Goal: Task Accomplishment & Management: Complete application form

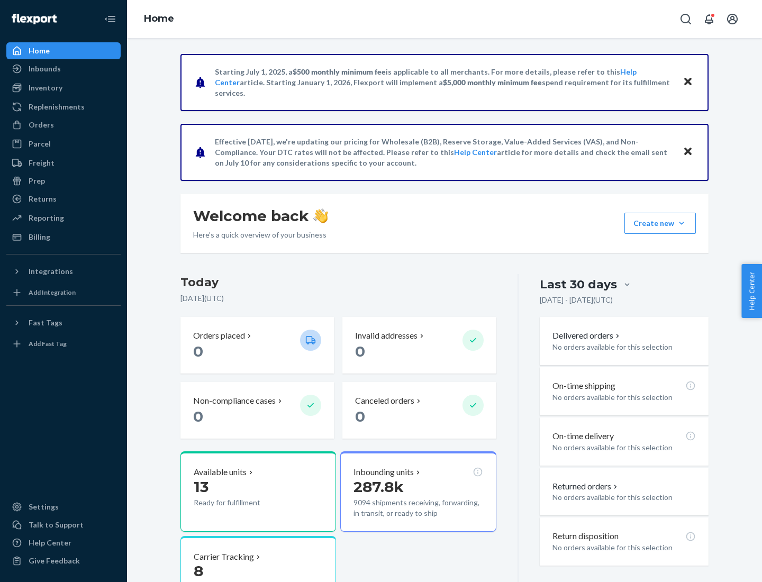
click at [682, 223] on button "Create new Create new inbound Create new order Create new product" at bounding box center [659, 223] width 71 height 21
click at [63, 69] on div "Inbounds" at bounding box center [63, 68] width 112 height 15
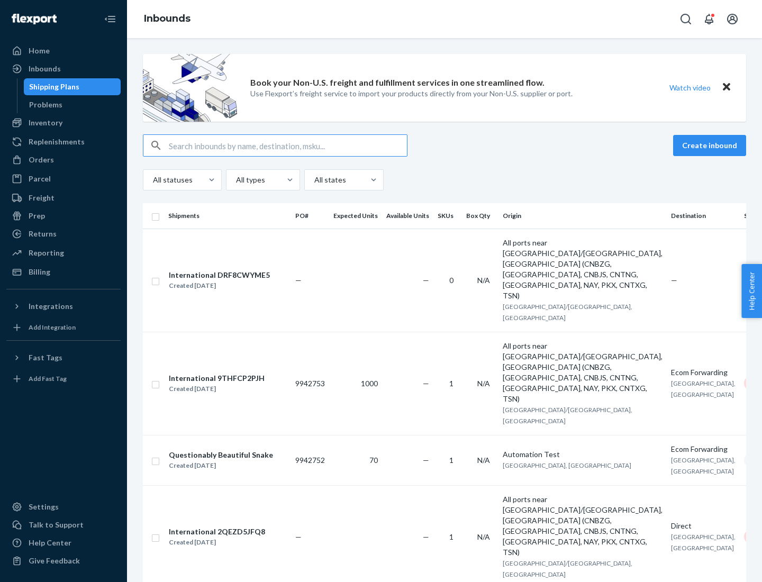
click at [711, 146] on button "Create inbound" at bounding box center [709, 145] width 73 height 21
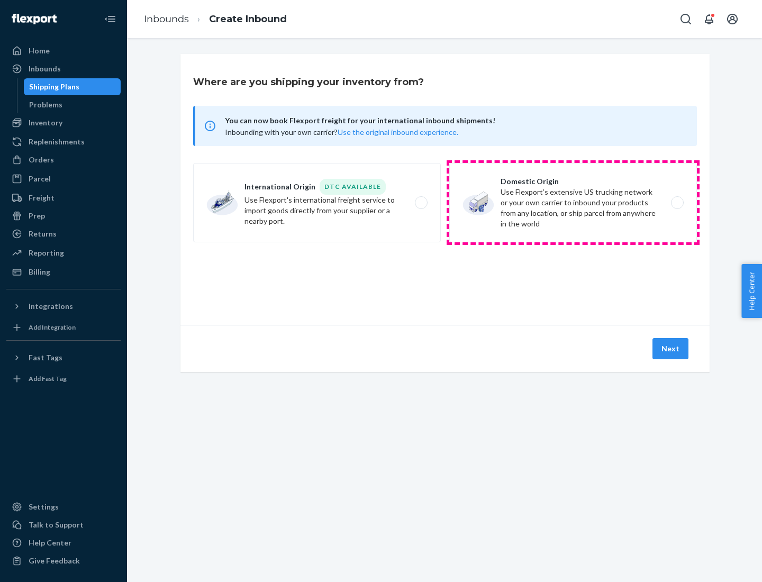
click at [573, 203] on label "Domestic Origin Use Flexport’s extensive US trucking network or your own carrie…" at bounding box center [573, 202] width 248 height 79
click at [677, 203] on input "Domestic Origin Use Flexport’s extensive US trucking network or your own carrie…" at bounding box center [680, 202] width 7 height 7
radio input "true"
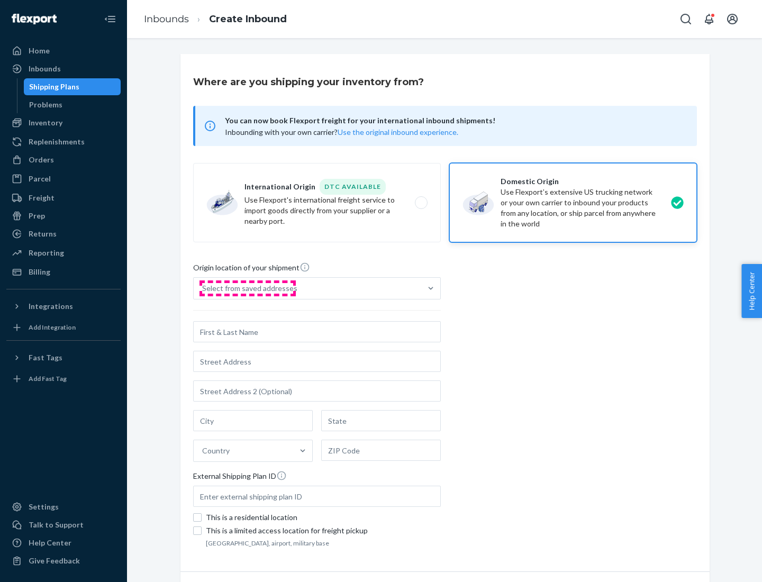
click at [247, 288] on div "Select from saved addresses" at bounding box center [249, 288] width 95 height 11
click at [203, 288] on input "Select from saved addresses" at bounding box center [202, 288] width 1 height 11
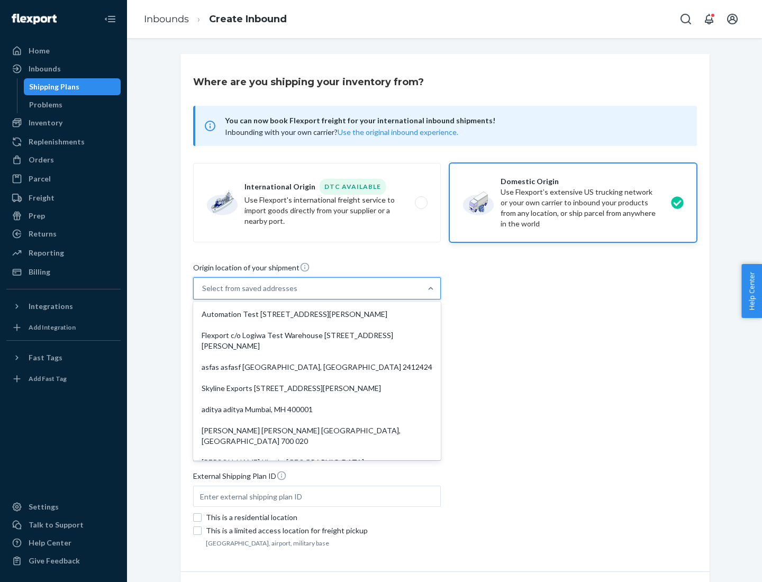
scroll to position [4, 0]
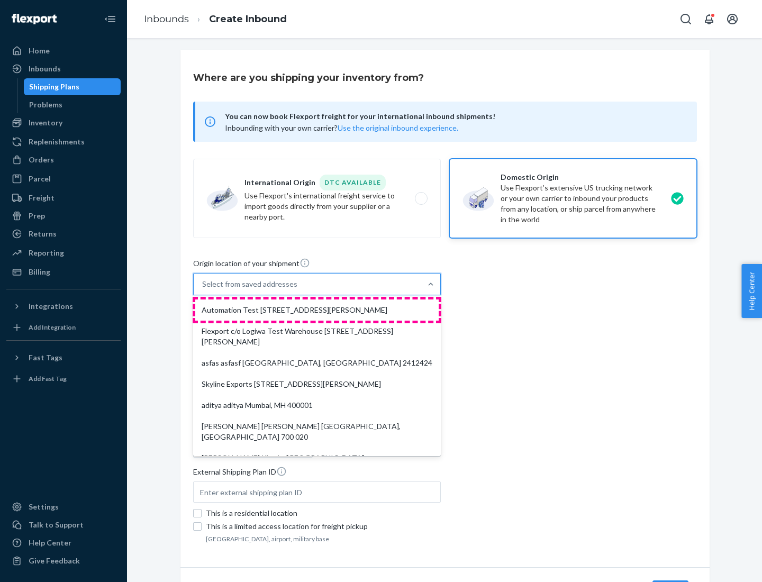
click at [317, 310] on div "Automation Test [STREET_ADDRESS][PERSON_NAME]" at bounding box center [316, 309] width 243 height 21
click at [203, 289] on input "option Automation Test [STREET_ADDRESS][PERSON_NAME]. 9 results available. Use …" at bounding box center [202, 284] width 1 height 11
type input "Automation Test"
type input "9th Floor"
type input "[GEOGRAPHIC_DATA]"
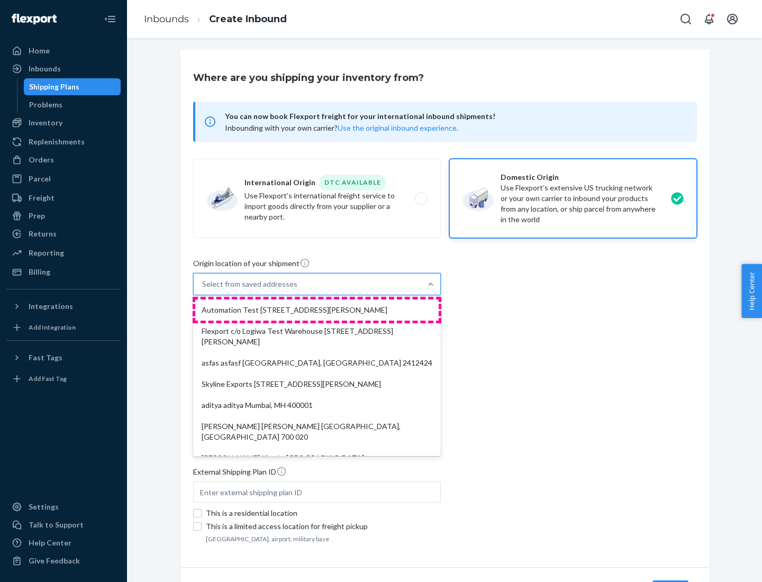
type input "CA"
type input "94104"
type input "[STREET_ADDRESS][PERSON_NAME]"
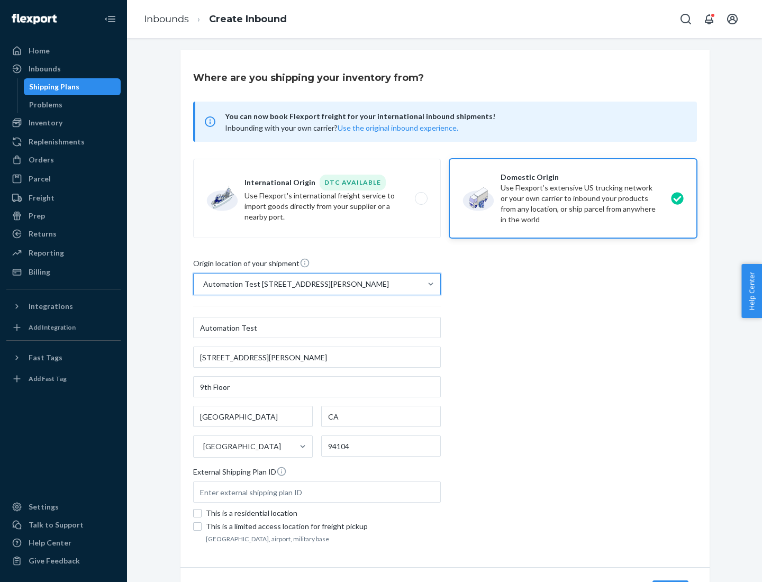
scroll to position [62, 0]
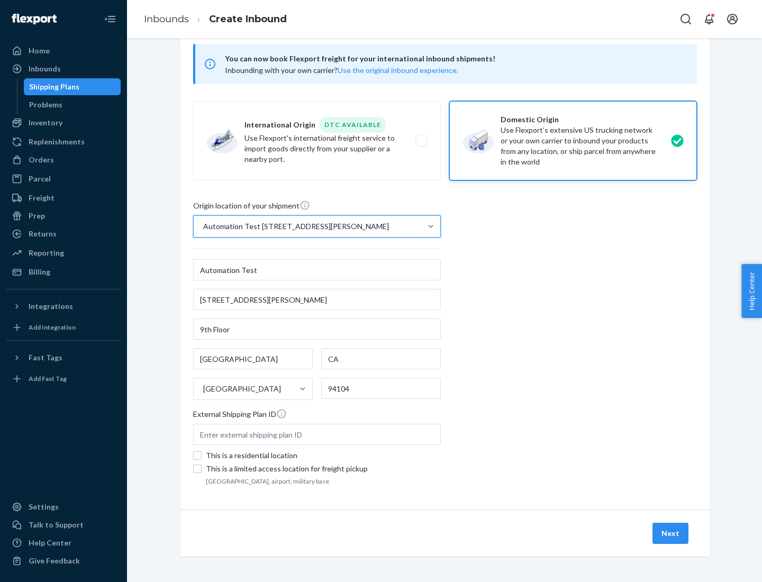
click at [671, 533] on button "Next" at bounding box center [670, 533] width 36 height 21
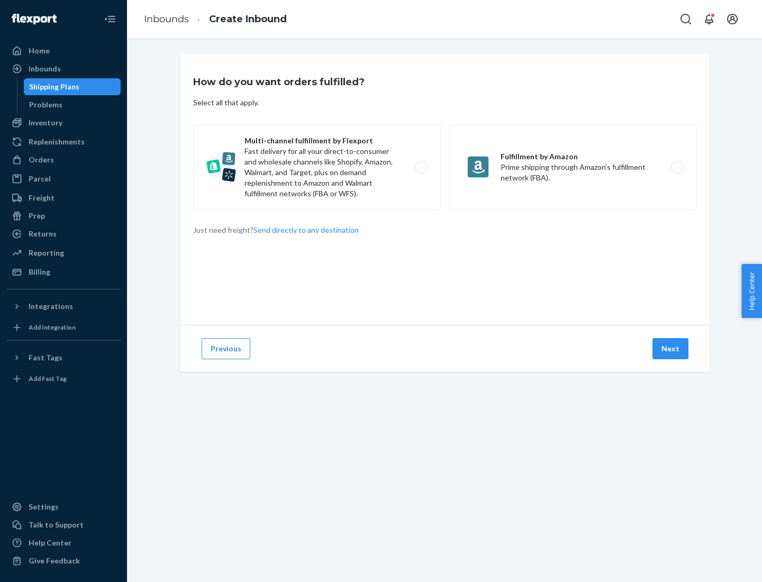
click at [317, 167] on label "Multi-channel fulfillment by Flexport Fast delivery for all your direct-to-cons…" at bounding box center [317, 167] width 248 height 85
click at [421, 167] on input "Multi-channel fulfillment by Flexport Fast delivery for all your direct-to-cons…" at bounding box center [424, 167] width 7 height 7
radio input "true"
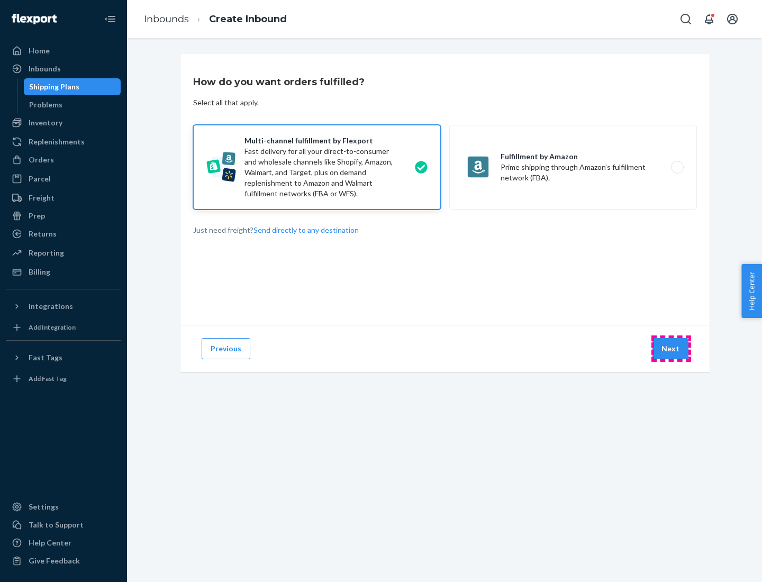
click at [671, 349] on button "Next" at bounding box center [670, 348] width 36 height 21
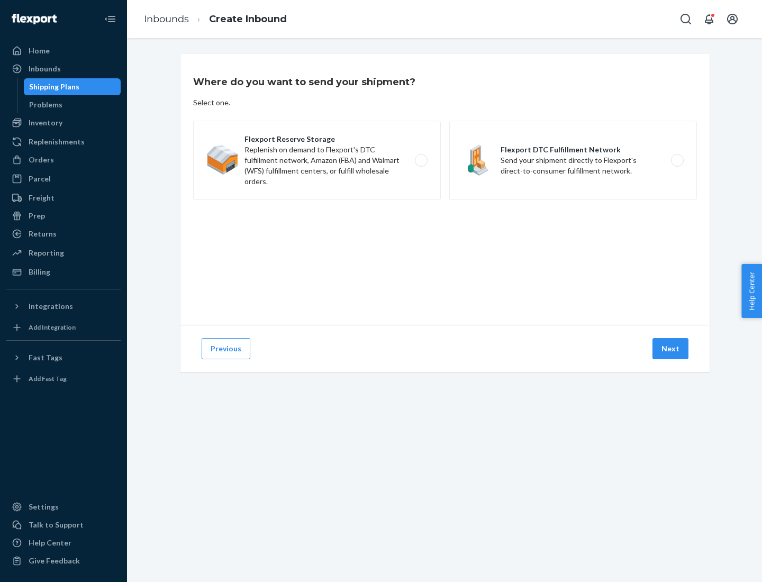
click at [573, 160] on label "Flexport DTC Fulfillment Network Send your shipment directly to Flexport's dire…" at bounding box center [573, 160] width 248 height 79
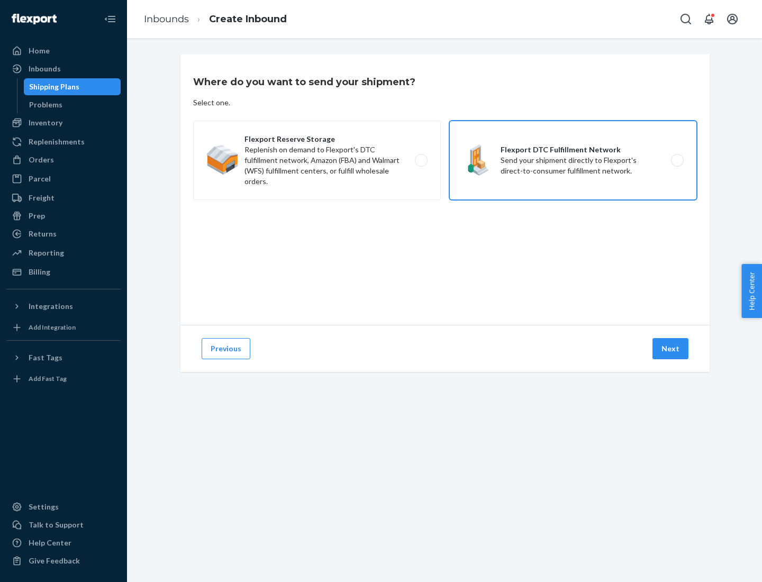
click at [677, 160] on input "Flexport DTC Fulfillment Network Send your shipment directly to Flexport's dire…" at bounding box center [680, 160] width 7 height 7
radio input "true"
click at [671, 349] on button "Next" at bounding box center [670, 348] width 36 height 21
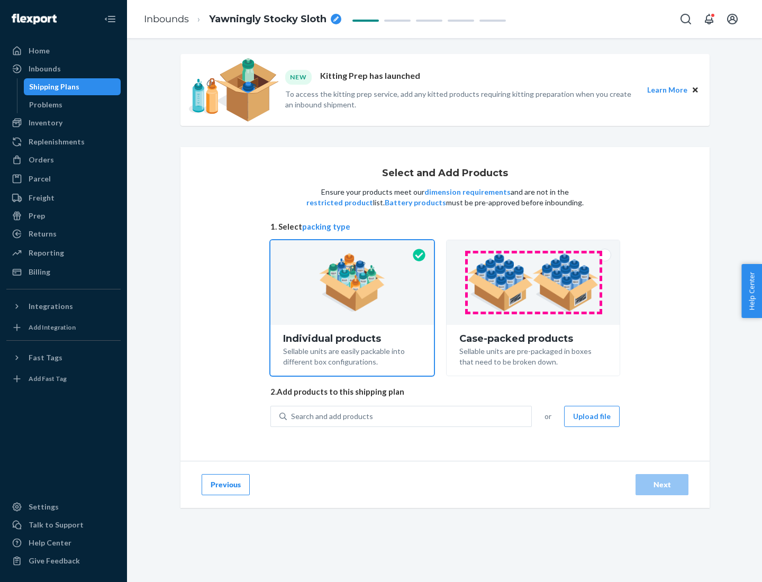
click at [533, 283] on img at bounding box center [533, 282] width 132 height 58
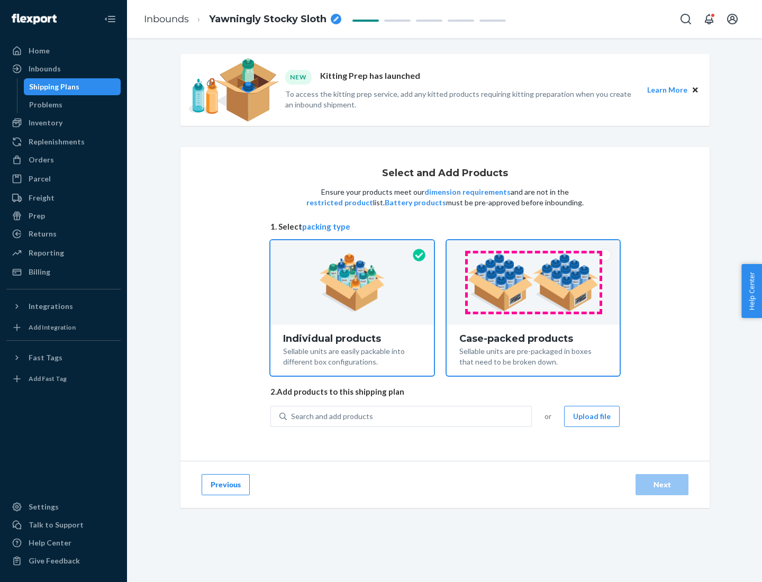
click at [533, 247] on input "Case-packed products Sellable units are pre-packaged in boxes that need to be b…" at bounding box center [533, 243] width 7 height 7
radio input "true"
radio input "false"
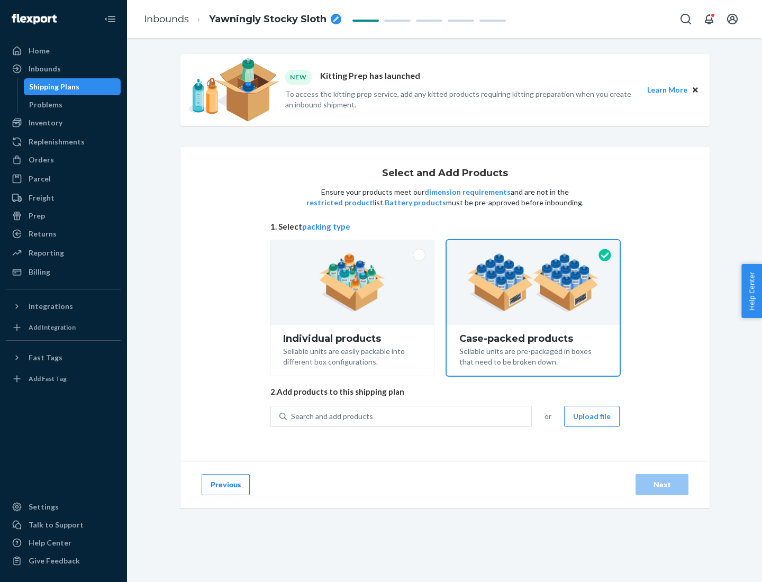
click at [410, 416] on div "Search and add products" at bounding box center [409, 416] width 244 height 19
click at [292, 416] on input "Search and add products" at bounding box center [291, 416] width 1 height 11
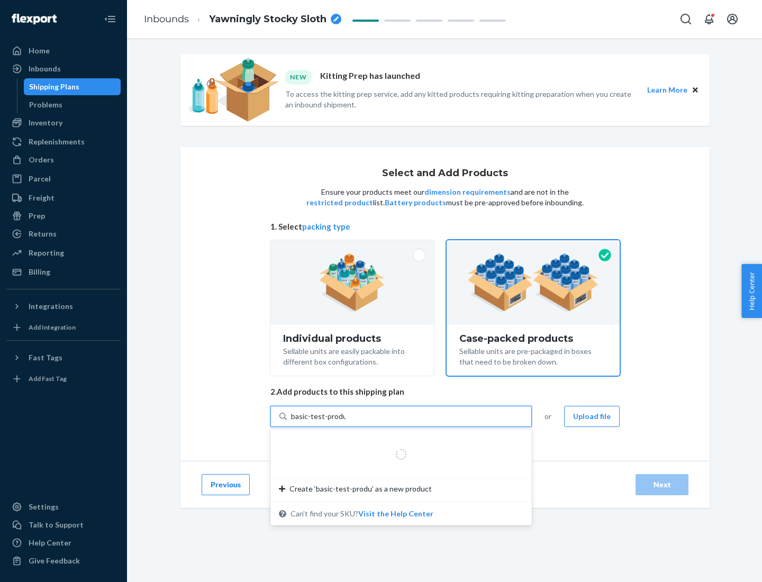
type input "basic-test-product-1"
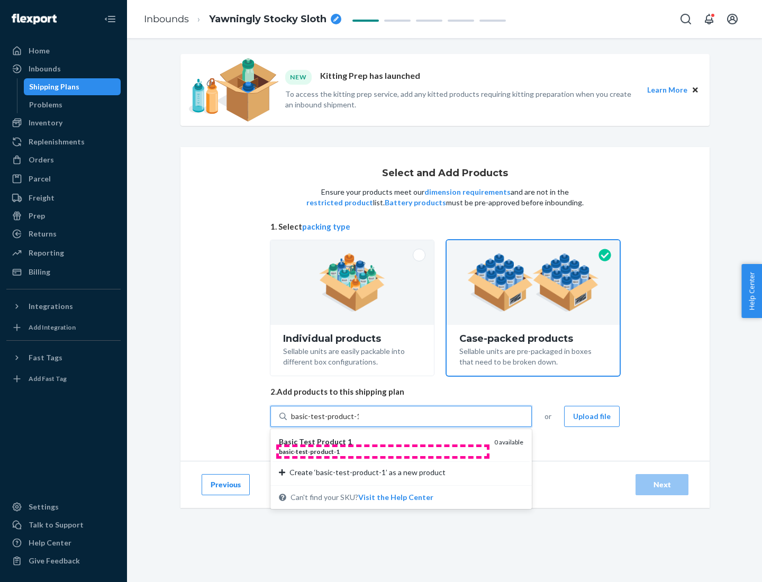
click at [383, 451] on div "basic - test - product - 1" at bounding box center [382, 451] width 207 height 9
click at [359, 422] on input "basic-test-product-1" at bounding box center [325, 416] width 68 height 11
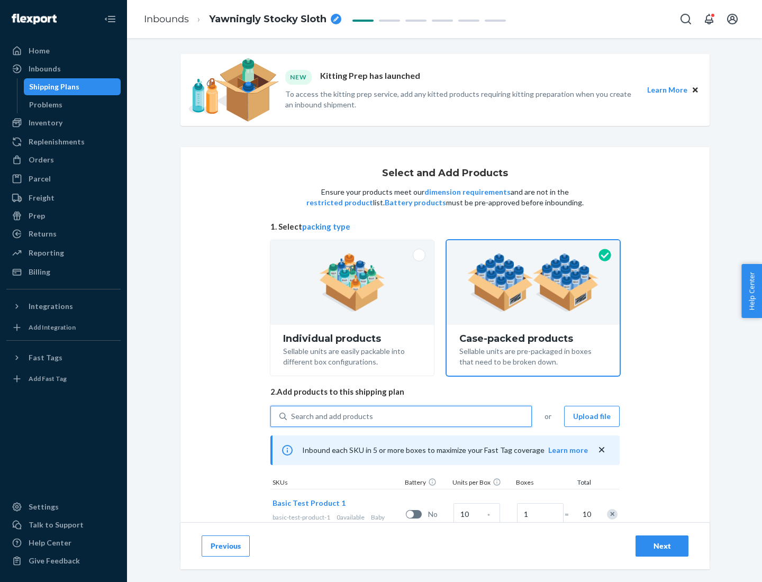
scroll to position [38, 0]
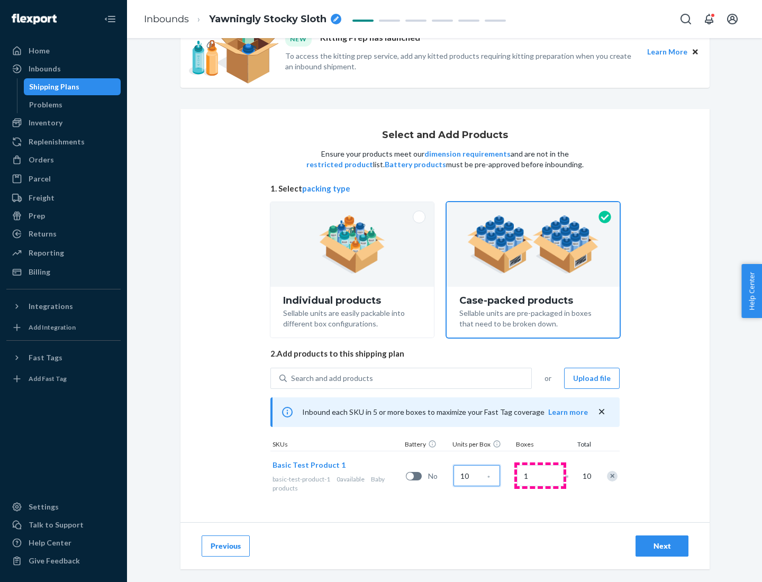
type input "10"
type input "7"
click at [662, 546] on div "Next" at bounding box center [661, 546] width 35 height 11
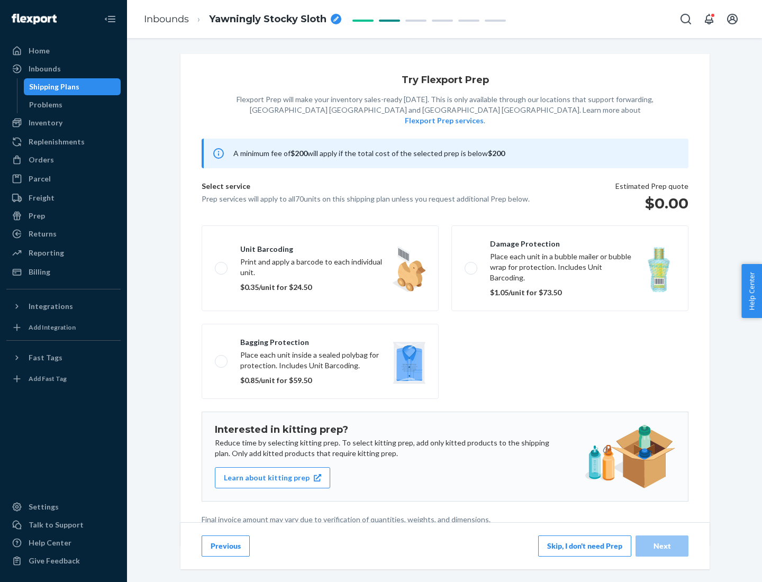
scroll to position [3, 0]
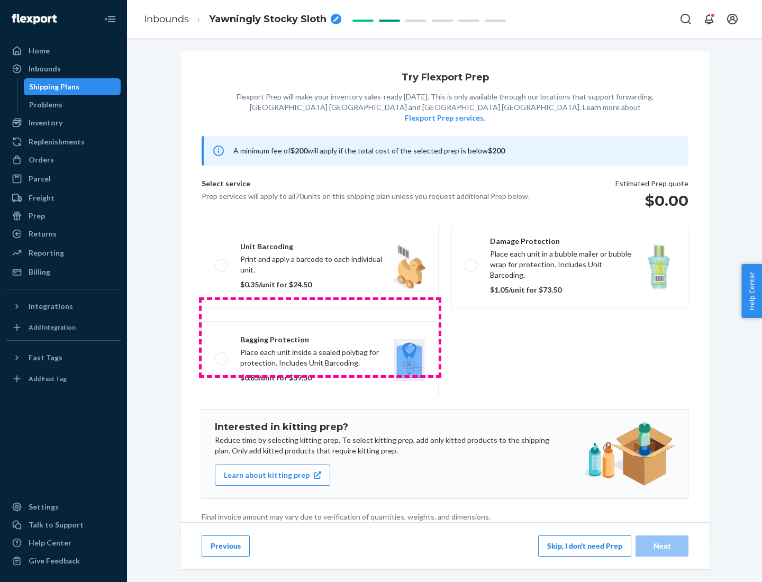
click at [320, 337] on label "Bagging protection Place each unit inside a sealed polybag for protection. Incl…" at bounding box center [320, 358] width 237 height 75
click at [222, 355] on input "Bagging protection Place each unit inside a sealed polybag for protection. Incl…" at bounding box center [218, 358] width 7 height 7
checkbox input "true"
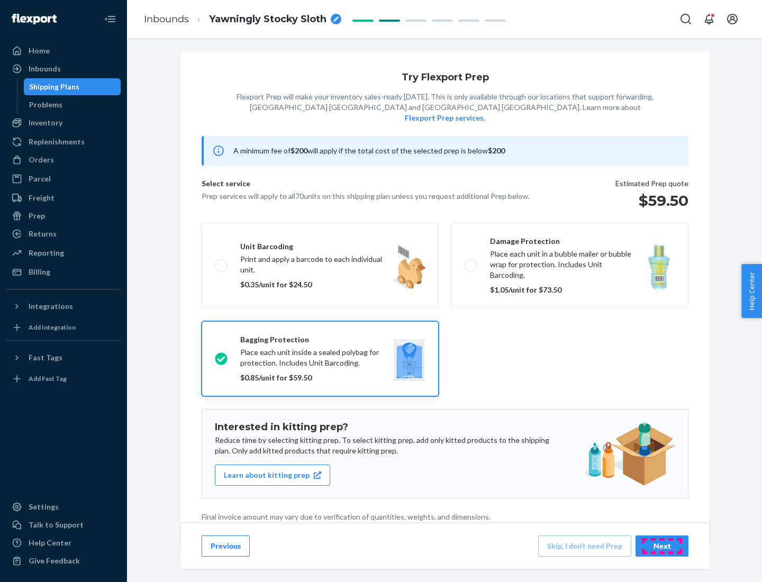
click at [662, 546] on div "Next" at bounding box center [661, 546] width 35 height 11
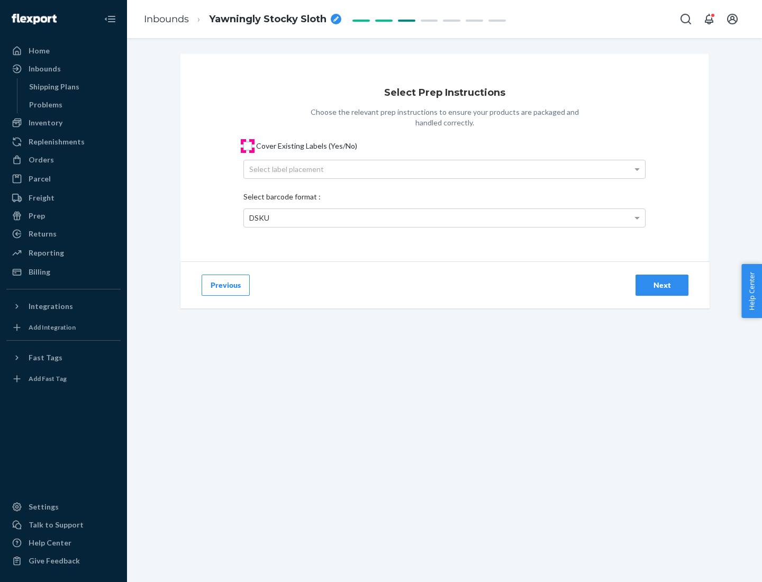
click at [248, 146] on input "Cover Existing Labels (Yes/No)" at bounding box center [247, 146] width 8 height 8
checkbox input "true"
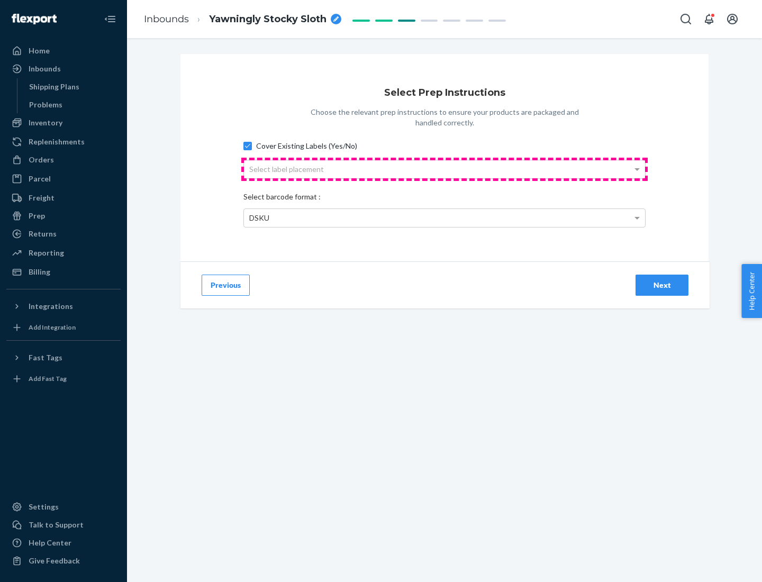
click at [444, 169] on div "Select label placement" at bounding box center [444, 169] width 401 height 18
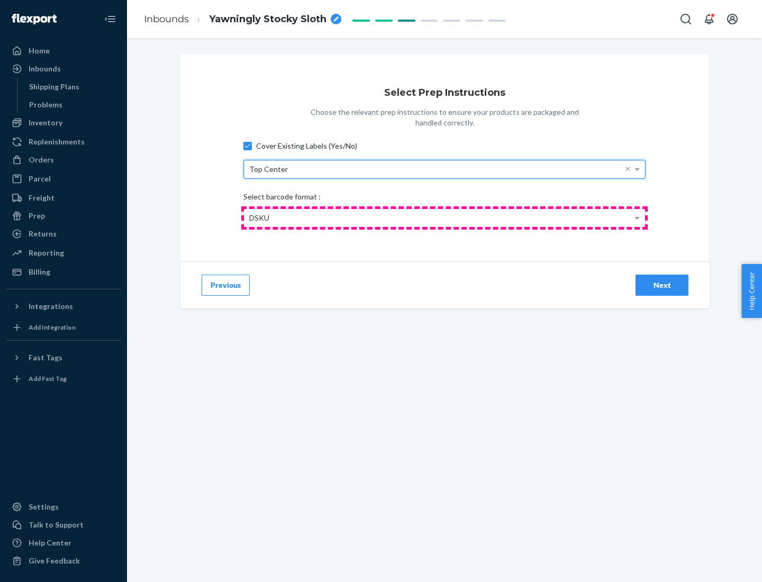
click at [444, 217] on div "DSKU" at bounding box center [444, 218] width 401 height 18
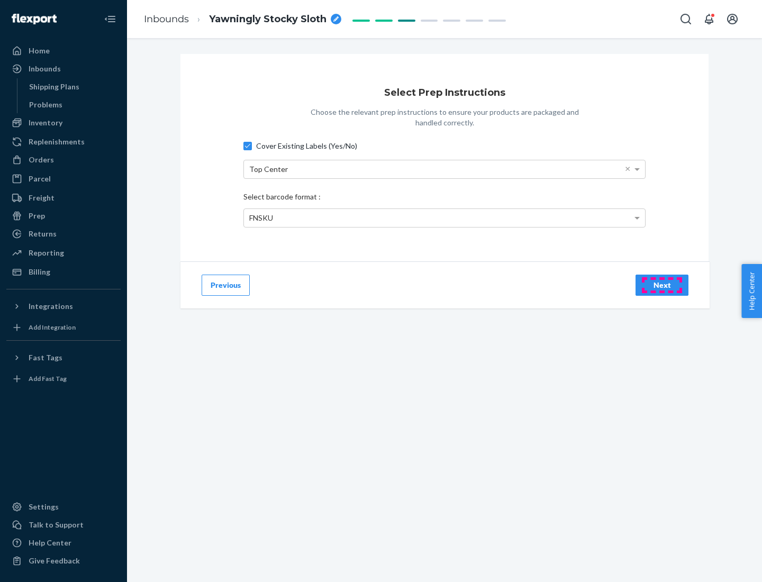
click at [662, 285] on div "Next" at bounding box center [661, 285] width 35 height 11
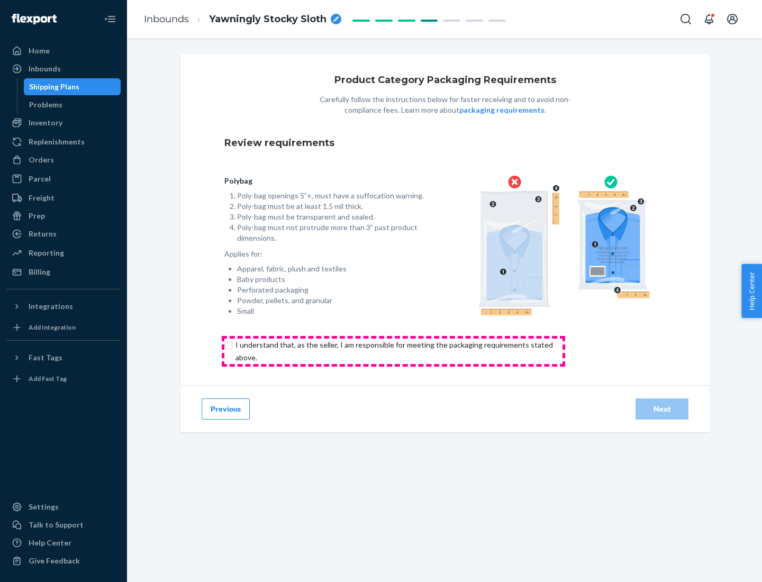
click at [393, 351] on input "checkbox" at bounding box center [400, 351] width 352 height 25
checkbox input "true"
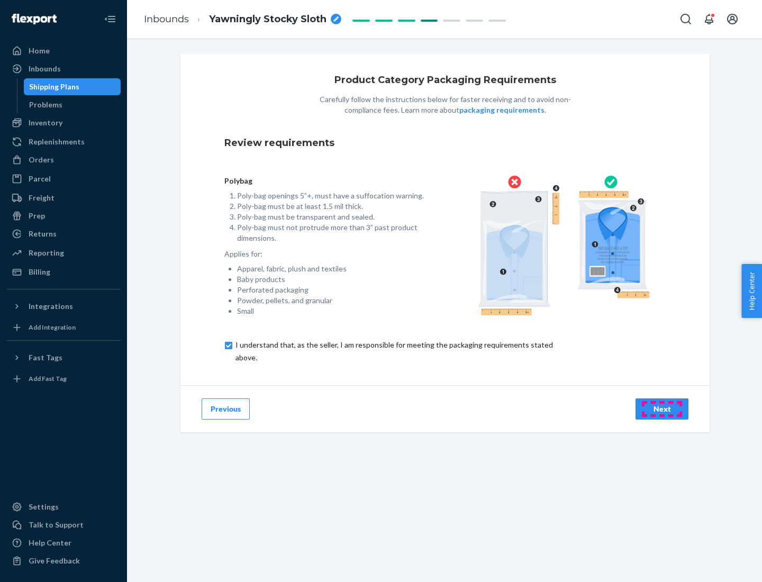
click at [662, 408] on div "Next" at bounding box center [661, 409] width 35 height 11
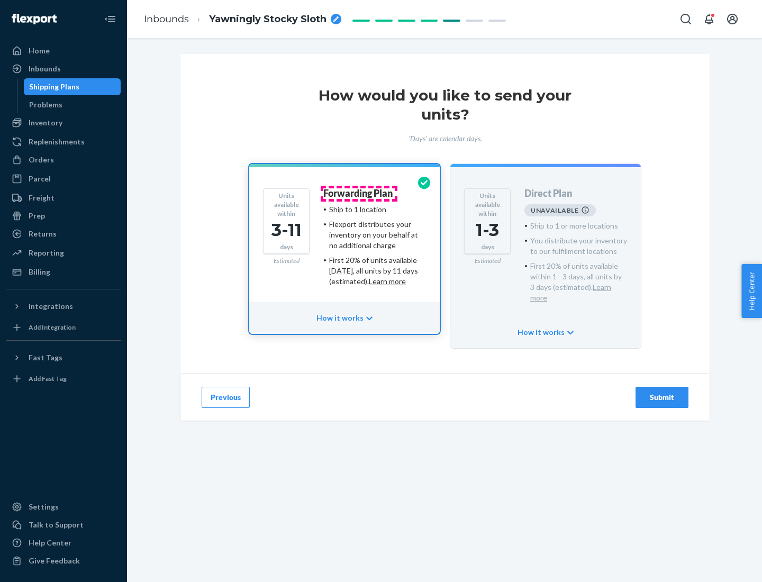
click at [359, 193] on h4 "Forwarding Plan" at bounding box center [357, 193] width 69 height 11
click at [662, 392] on div "Submit" at bounding box center [661, 397] width 35 height 11
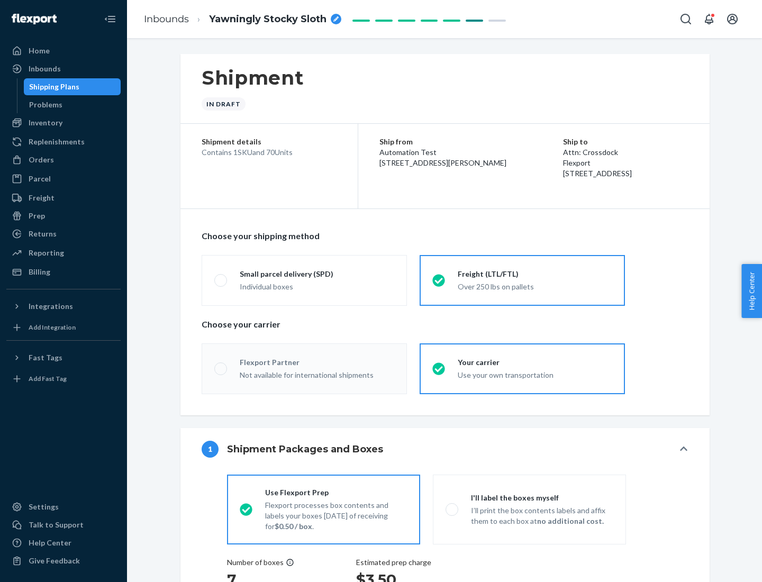
radio input "true"
radio input "false"
radio input "true"
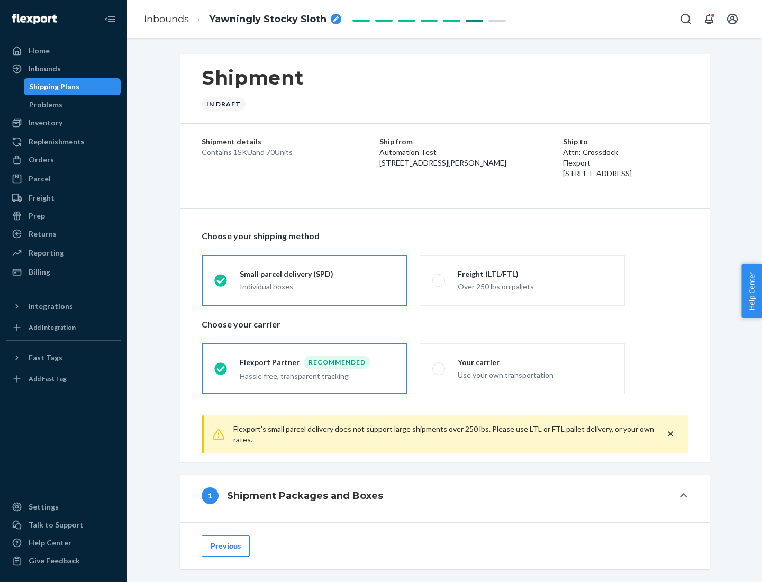
click at [317, 285] on div "Individual boxes" at bounding box center [317, 286] width 155 height 11
click at [221, 284] on input "Small parcel delivery (SPD) Individual boxes" at bounding box center [217, 280] width 7 height 7
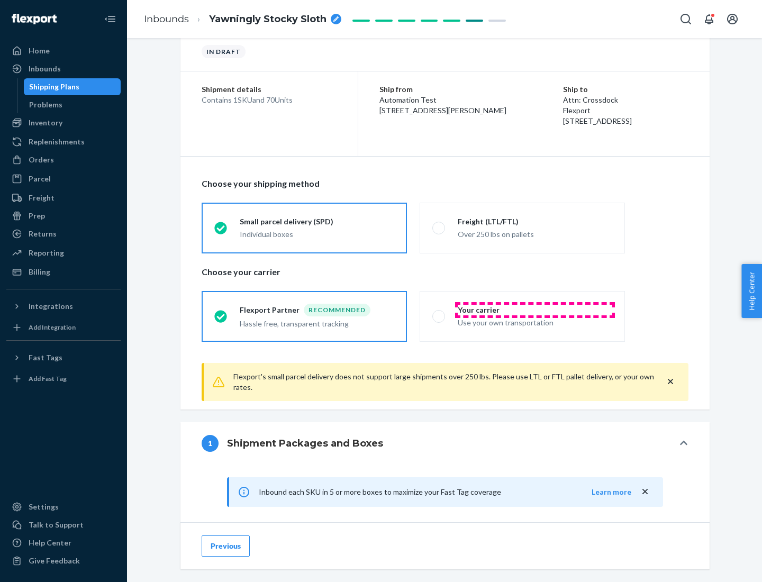
click at [535, 310] on div "Your carrier" at bounding box center [535, 310] width 155 height 11
click at [439, 313] on input "Your carrier Use your own transportation" at bounding box center [435, 316] width 7 height 7
radio input "true"
radio input "false"
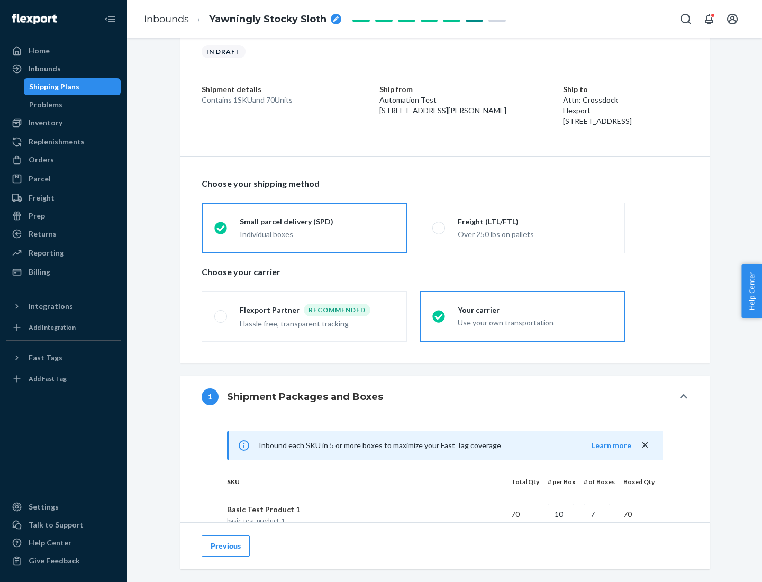
scroll to position [257, 0]
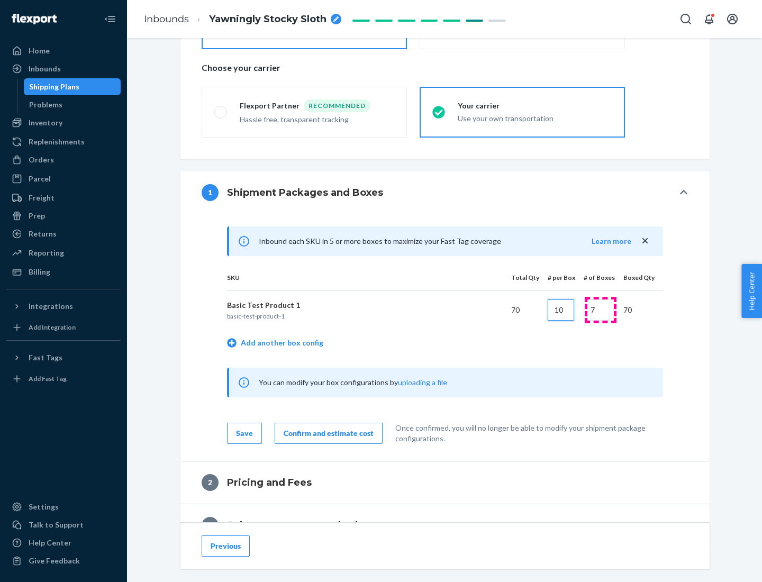
type input "10"
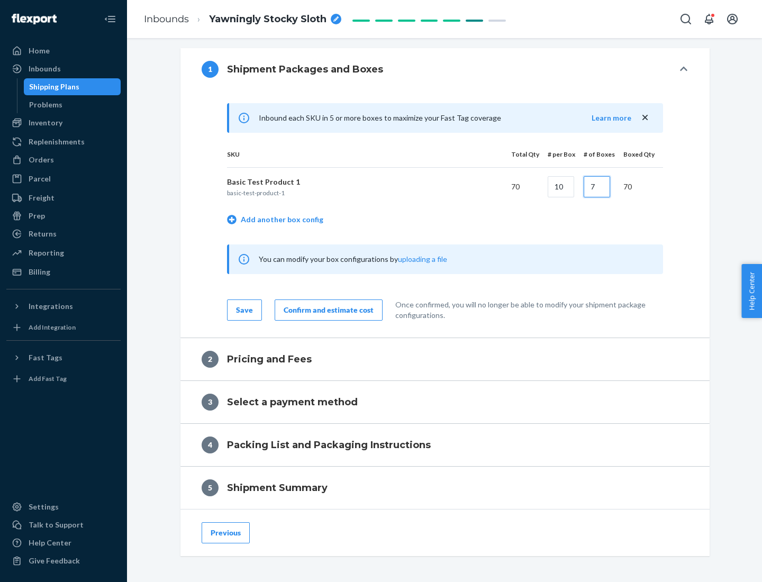
type input "7"
click at [326, 310] on div "Confirm and estimate cost" at bounding box center [329, 310] width 90 height 11
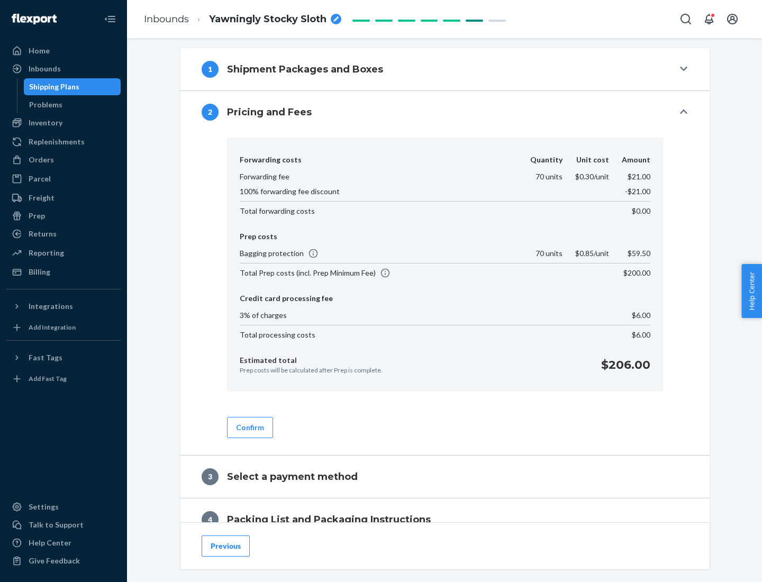
scroll to position [430, 0]
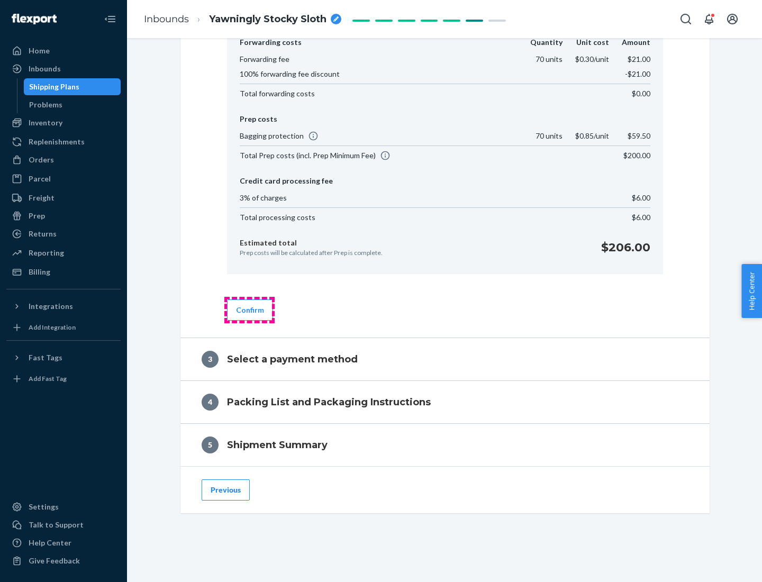
click at [249, 310] on button "Confirm" at bounding box center [250, 309] width 46 height 21
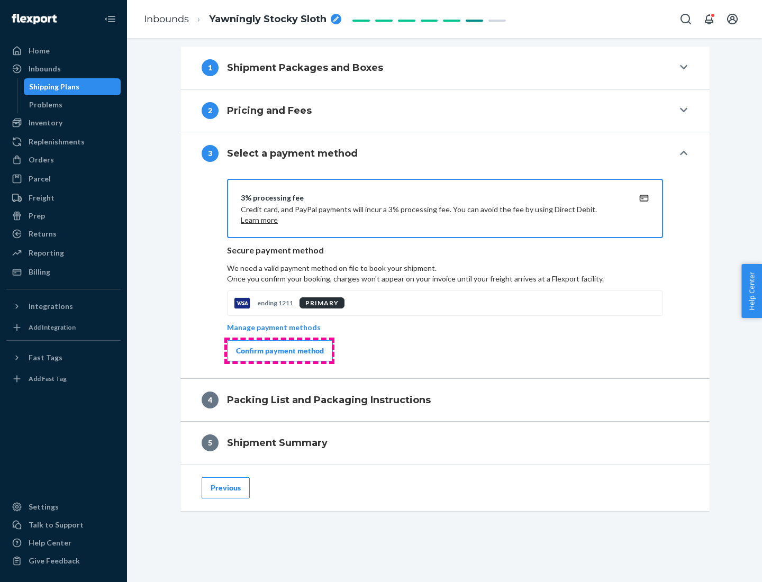
click at [279, 351] on div "Confirm payment method" at bounding box center [280, 351] width 88 height 11
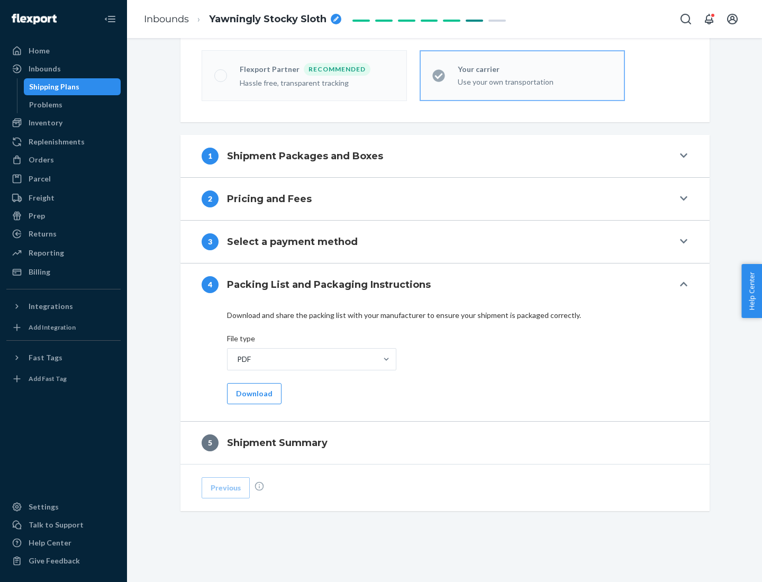
scroll to position [293, 0]
click at [253, 393] on button "Download" at bounding box center [254, 393] width 55 height 21
